Goal: Transaction & Acquisition: Purchase product/service

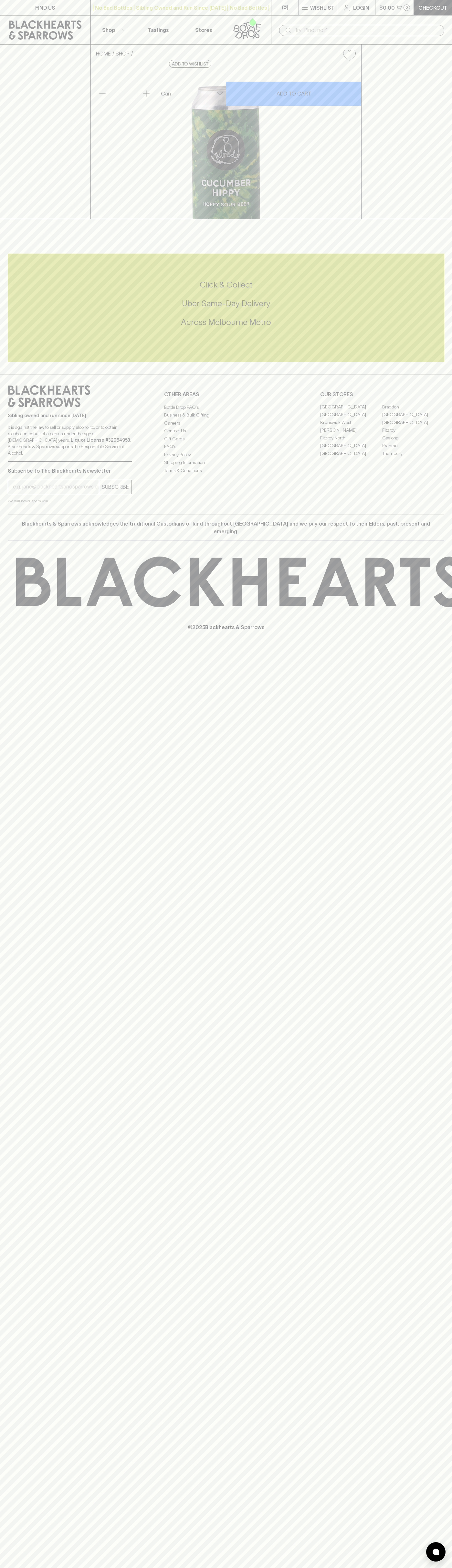
click at [305, 7] on icon "button" at bounding box center [305, 7] width 8 height 8
click at [451, 502] on html "FIND US | No Bad Bottles | Sibling Owned and Run Since [DATE] | No Bad Bottles …" at bounding box center [226, 784] width 452 height 1568
click at [324, 1567] on html "FIND US | No Bad Bottles | Sibling Owned and Run Since [DATE] | No Bad Bottles …" at bounding box center [226, 784] width 452 height 1568
click at [15, 113] on div at bounding box center [226, 784] width 452 height 1568
